Goal: Transaction & Acquisition: Obtain resource

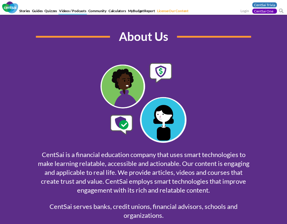
click at [64, 11] on link "Videos / Podcasts" at bounding box center [72, 12] width 28 height 6
click at [167, 11] on link "License Our Content" at bounding box center [173, 12] width 33 height 6
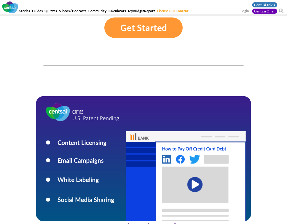
scroll to position [413, 0]
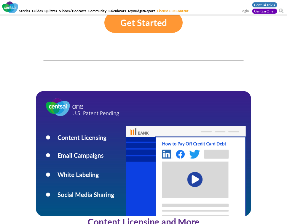
click at [151, 28] on link "Get Started" at bounding box center [143, 22] width 78 height 20
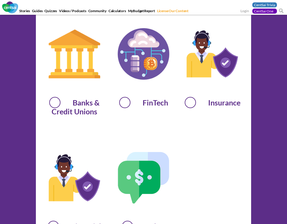
scroll to position [409, 0]
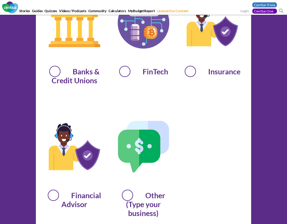
click at [88, 76] on span "Banks & Credit Unions" at bounding box center [75, 75] width 62 height 20
radio input "true"
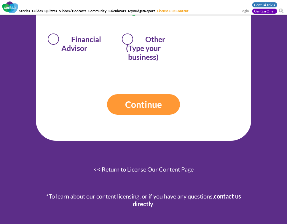
scroll to position [575, 0]
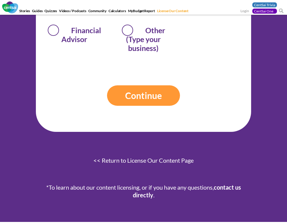
click at [139, 93] on input "Continue" at bounding box center [143, 95] width 73 height 20
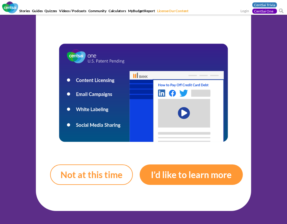
scroll to position [159, 0]
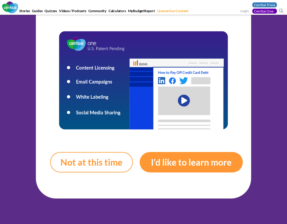
click at [158, 167] on link "I’d like to learn more" at bounding box center [191, 162] width 103 height 20
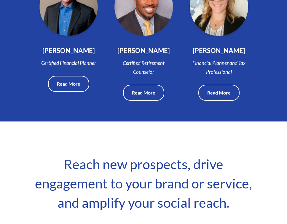
scroll to position [553, 0]
